Goal: Information Seeking & Learning: Learn about a topic

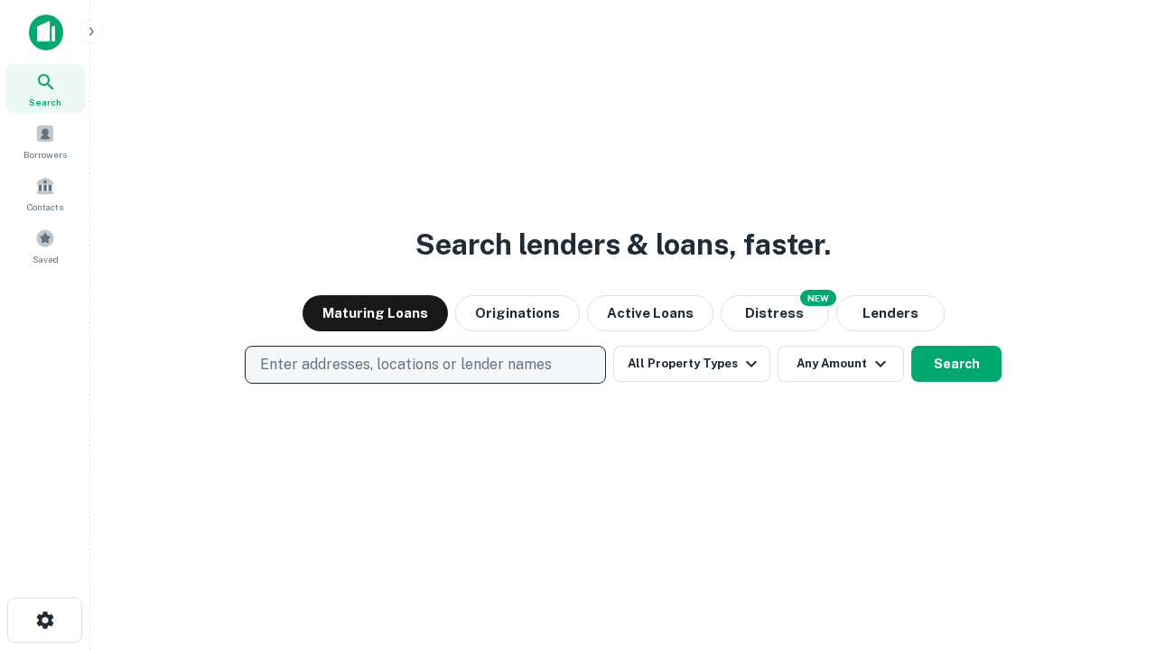
click at [424, 365] on p "Enter addresses, locations or lender names" at bounding box center [406, 365] width 292 height 22
type input "**********"
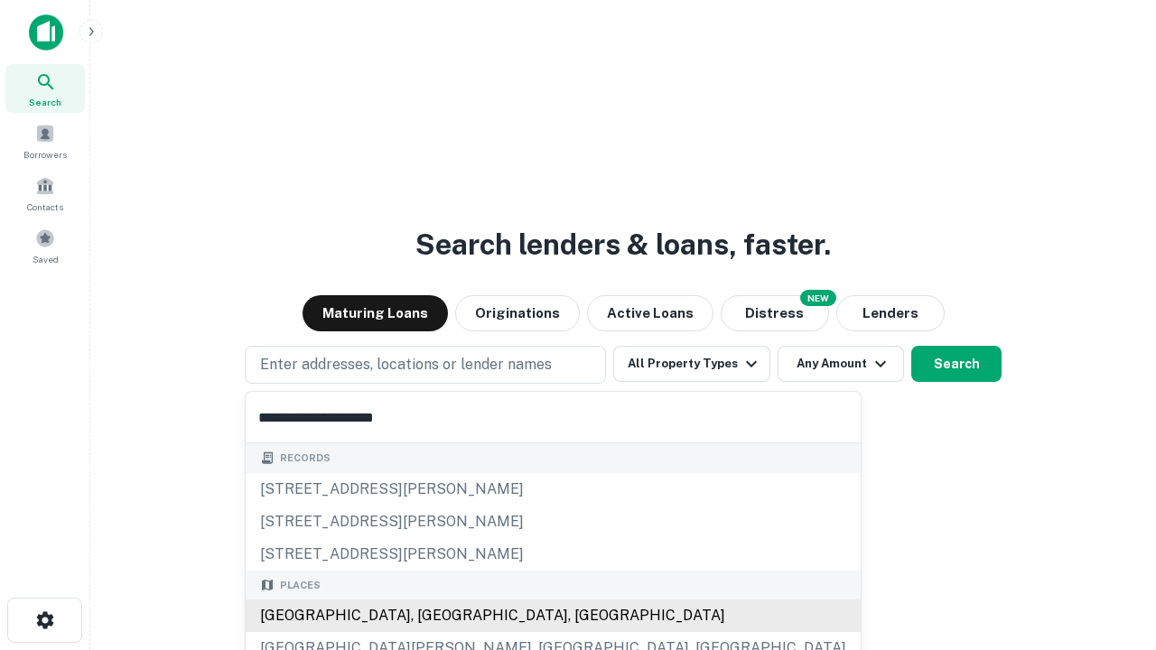
click at [432, 616] on div "Santa Monica, CA, USA" at bounding box center [553, 616] width 615 height 33
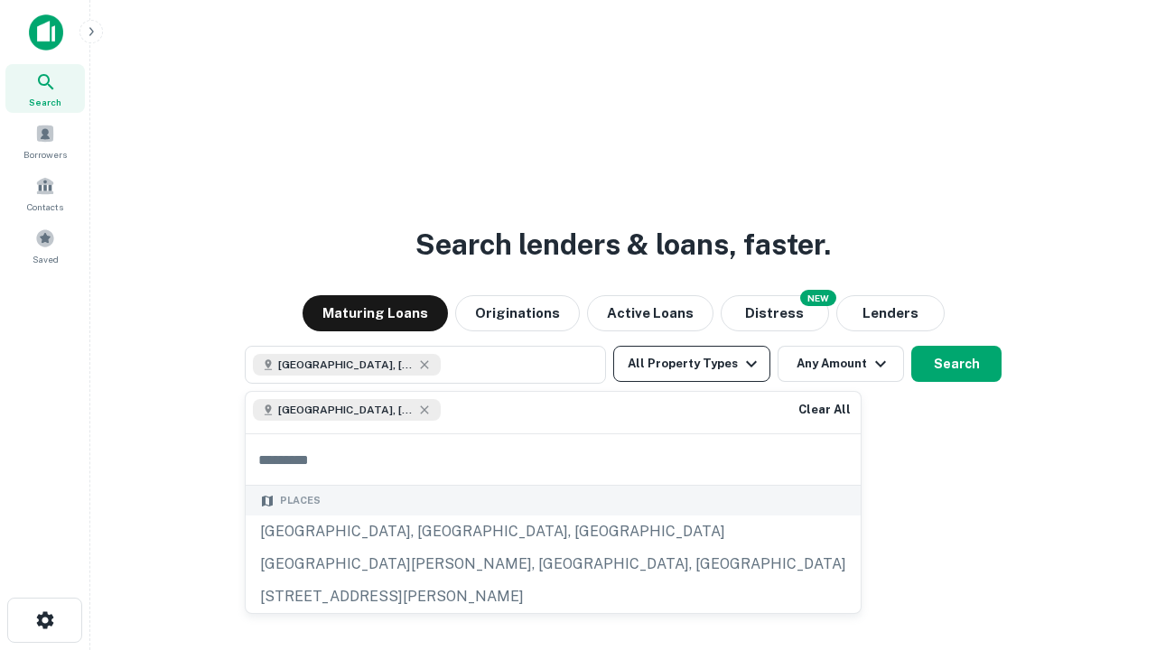
click at [692, 364] on button "All Property Types" at bounding box center [691, 364] width 157 height 36
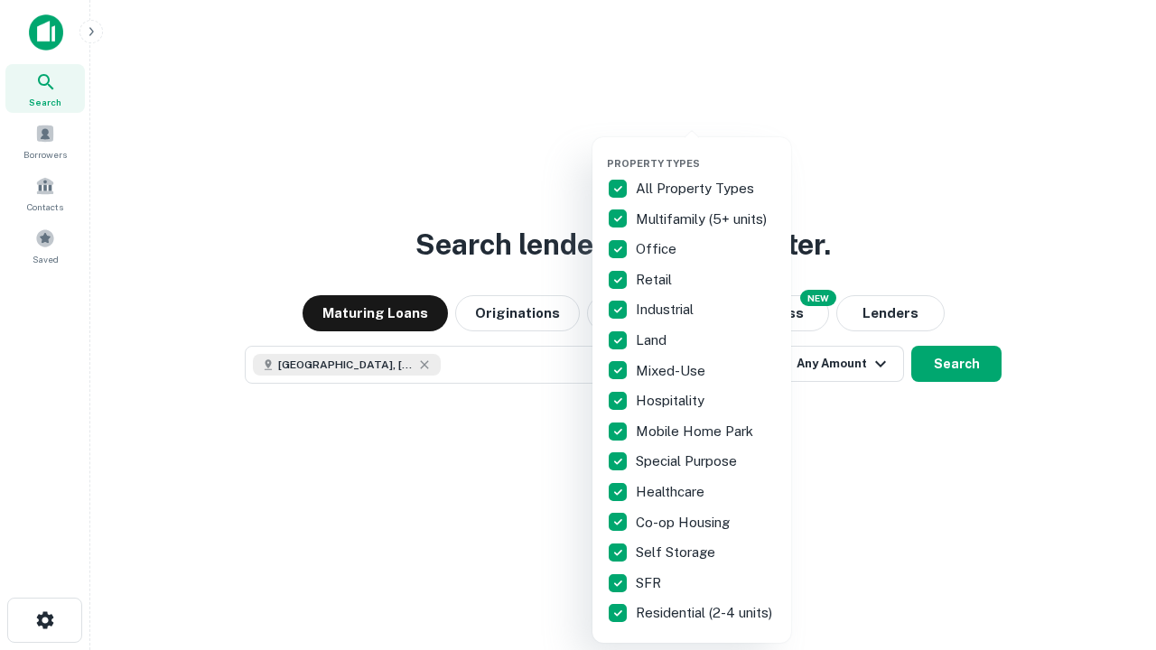
click at [706, 152] on button "button" at bounding box center [706, 152] width 199 height 1
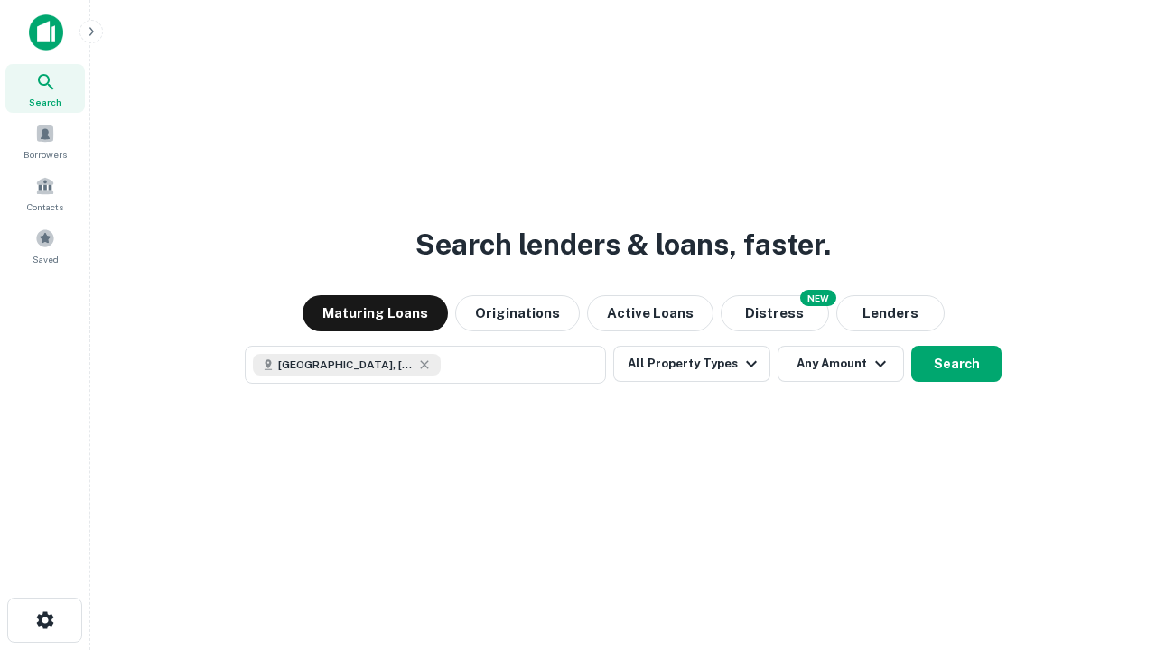
scroll to position [29, 0]
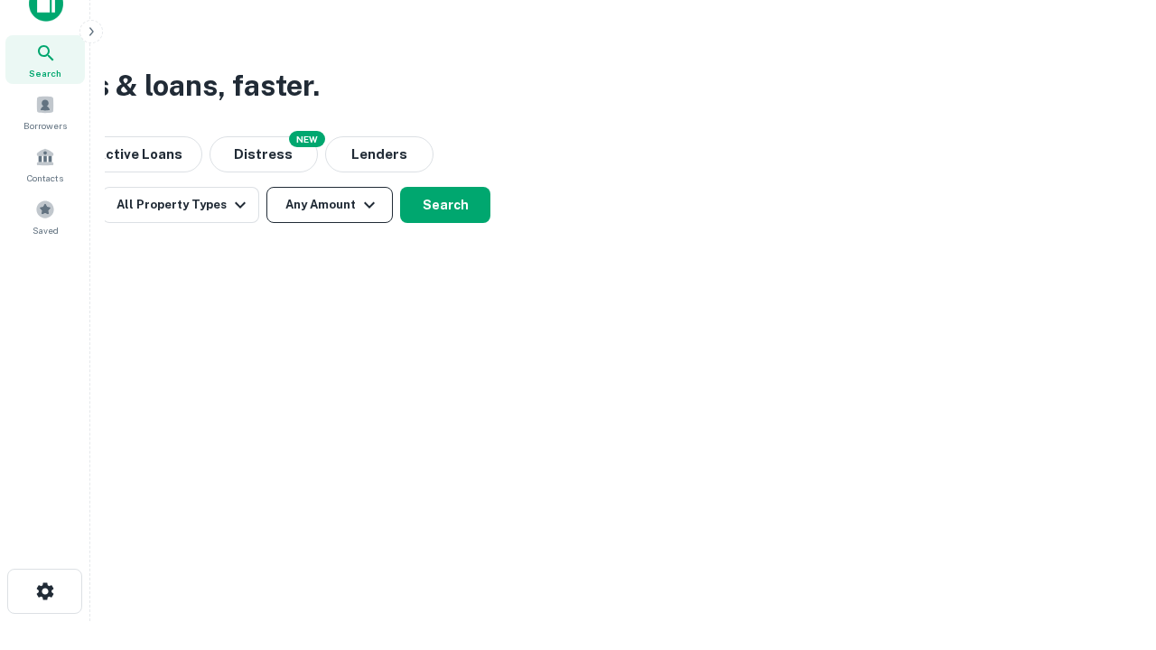
click at [330, 205] on button "Any Amount" at bounding box center [329, 205] width 126 height 36
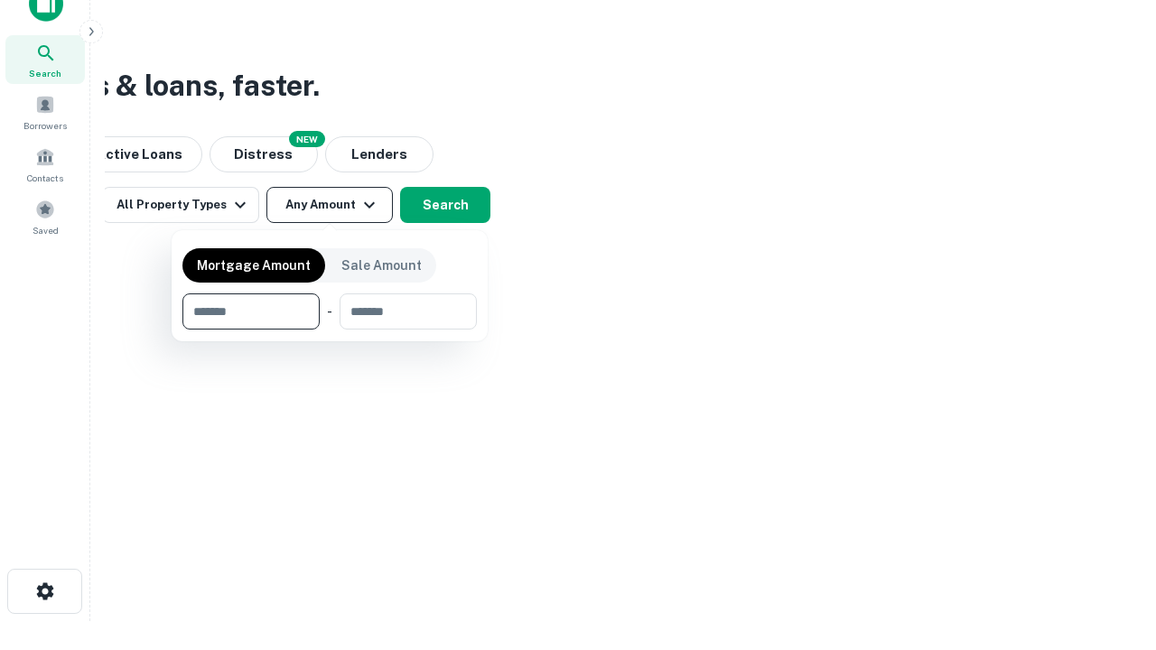
type input "*******"
click at [330, 330] on button "button" at bounding box center [329, 330] width 294 height 1
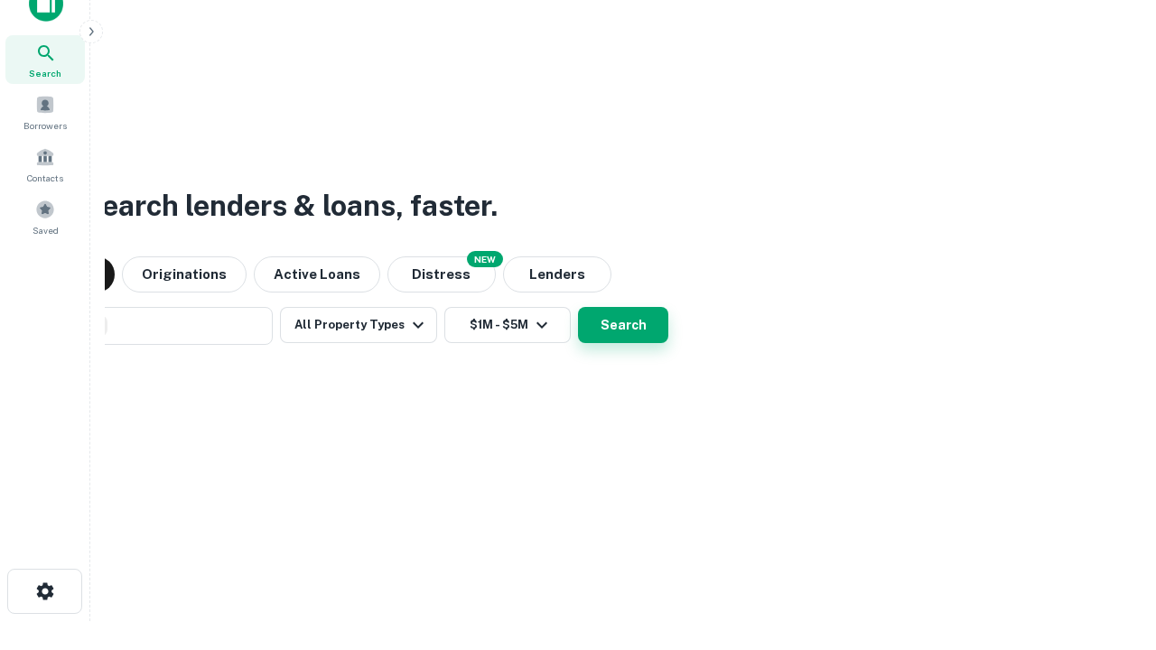
click at [578, 307] on button "Search" at bounding box center [623, 325] width 90 height 36
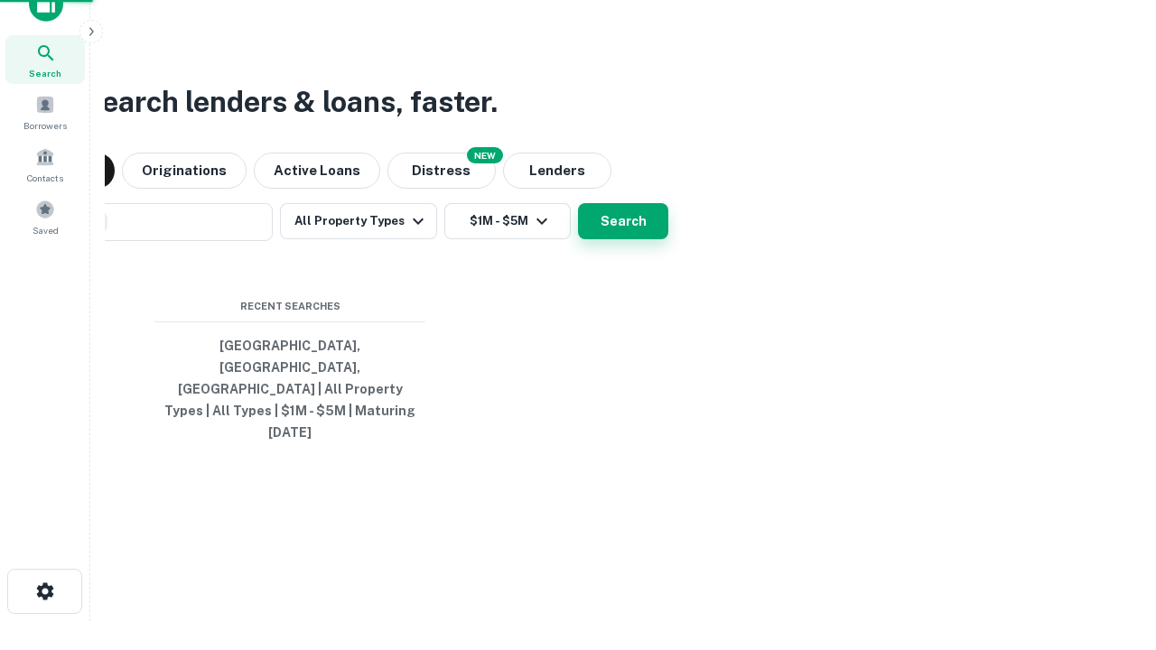
scroll to position [48, 511]
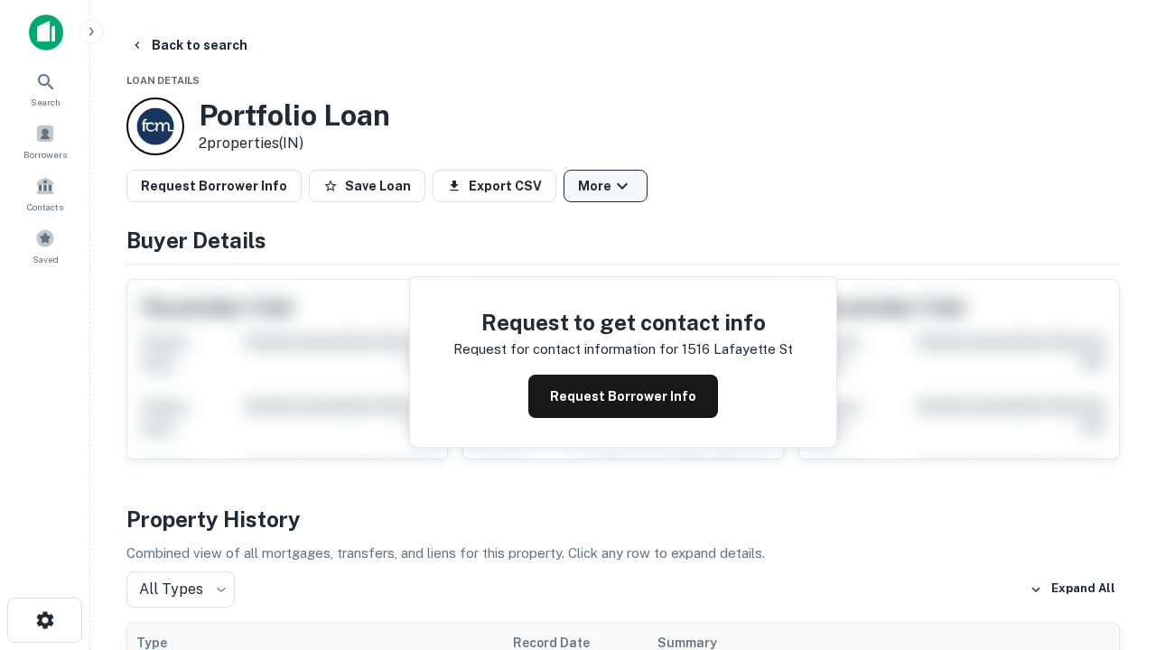
click at [605, 186] on button "More" at bounding box center [605, 186] width 84 height 33
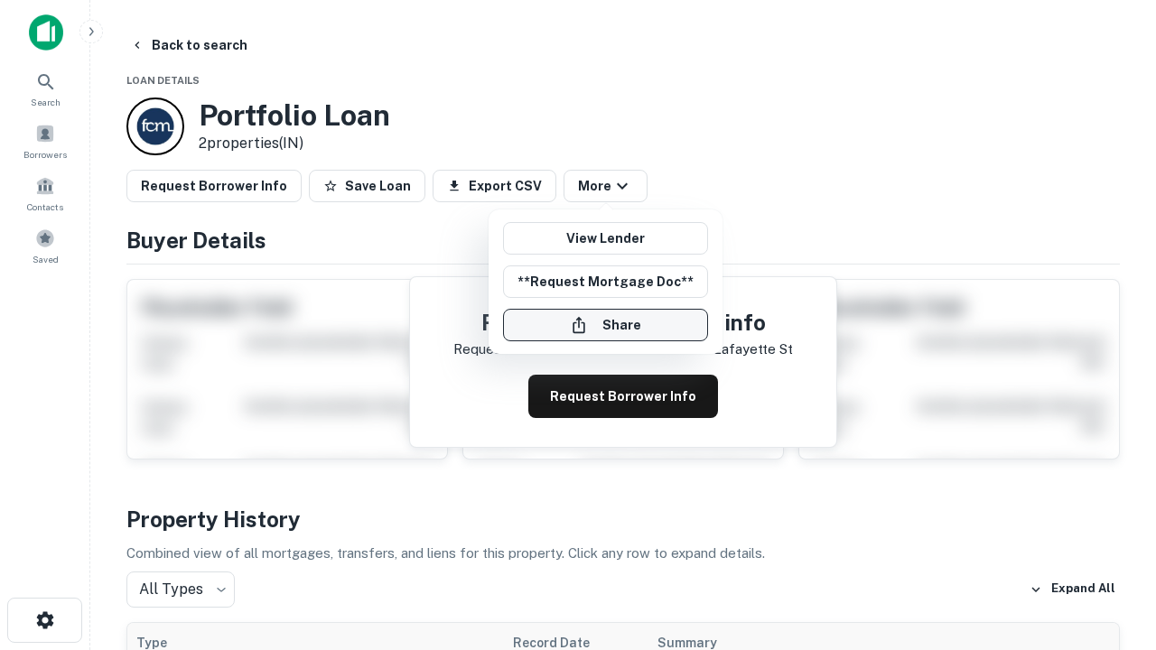
click at [605, 325] on button "Share" at bounding box center [605, 325] width 205 height 33
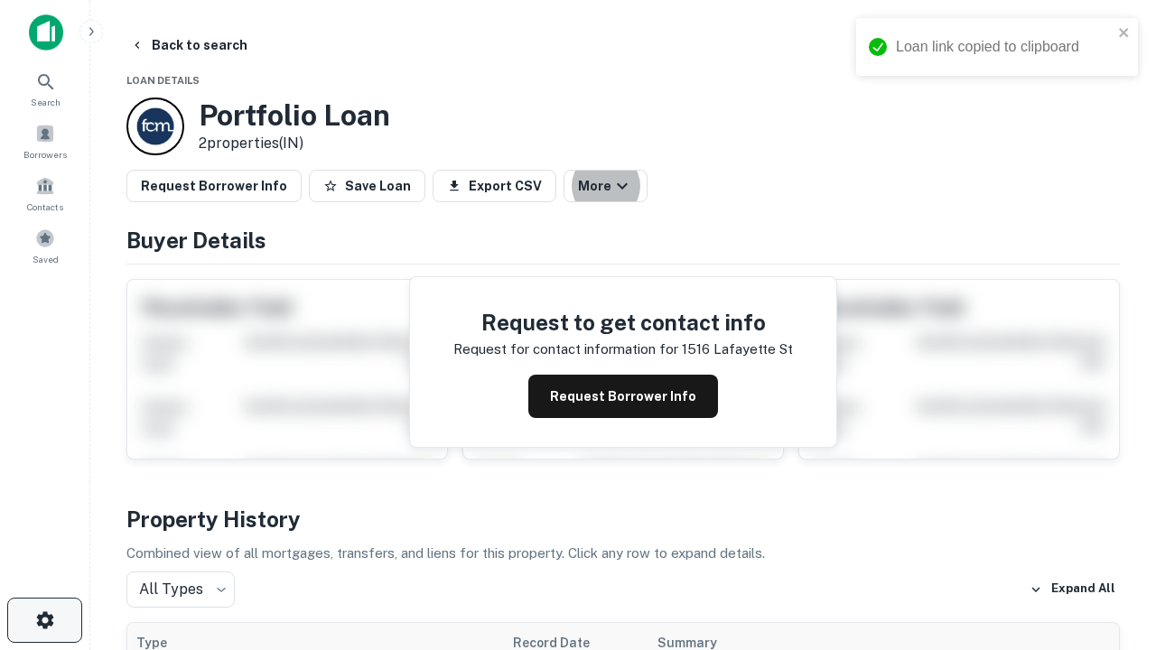
click at [44, 620] on icon "button" at bounding box center [45, 620] width 22 height 22
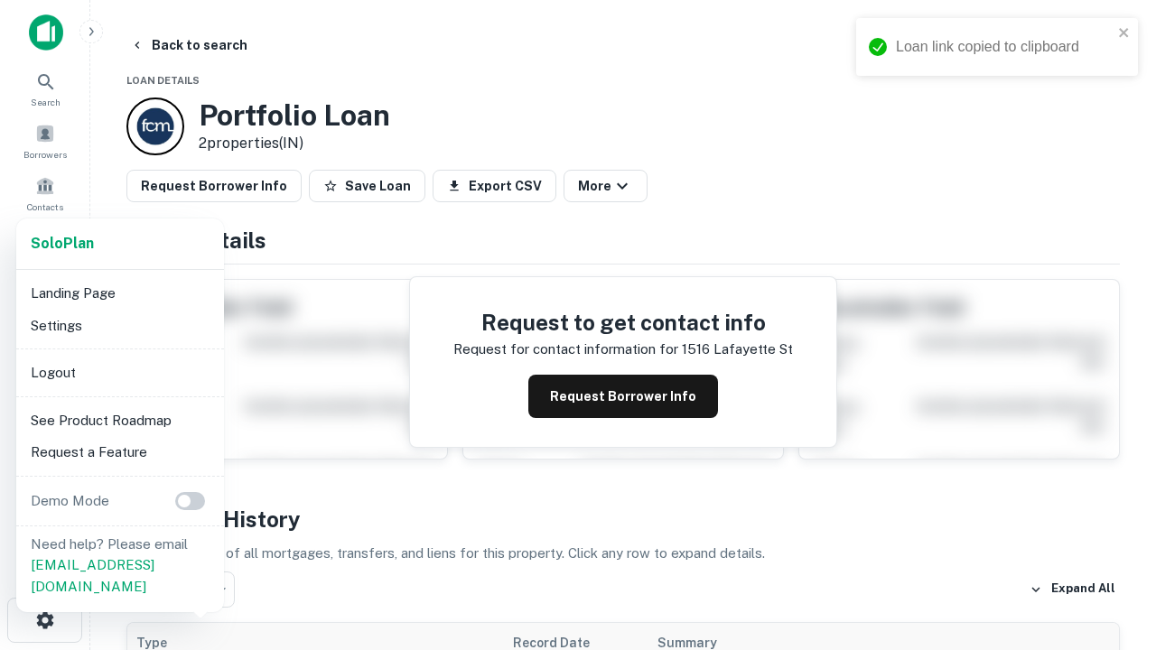
click at [119, 372] on li "Logout" at bounding box center [119, 373] width 193 height 33
